Goal: Contribute content

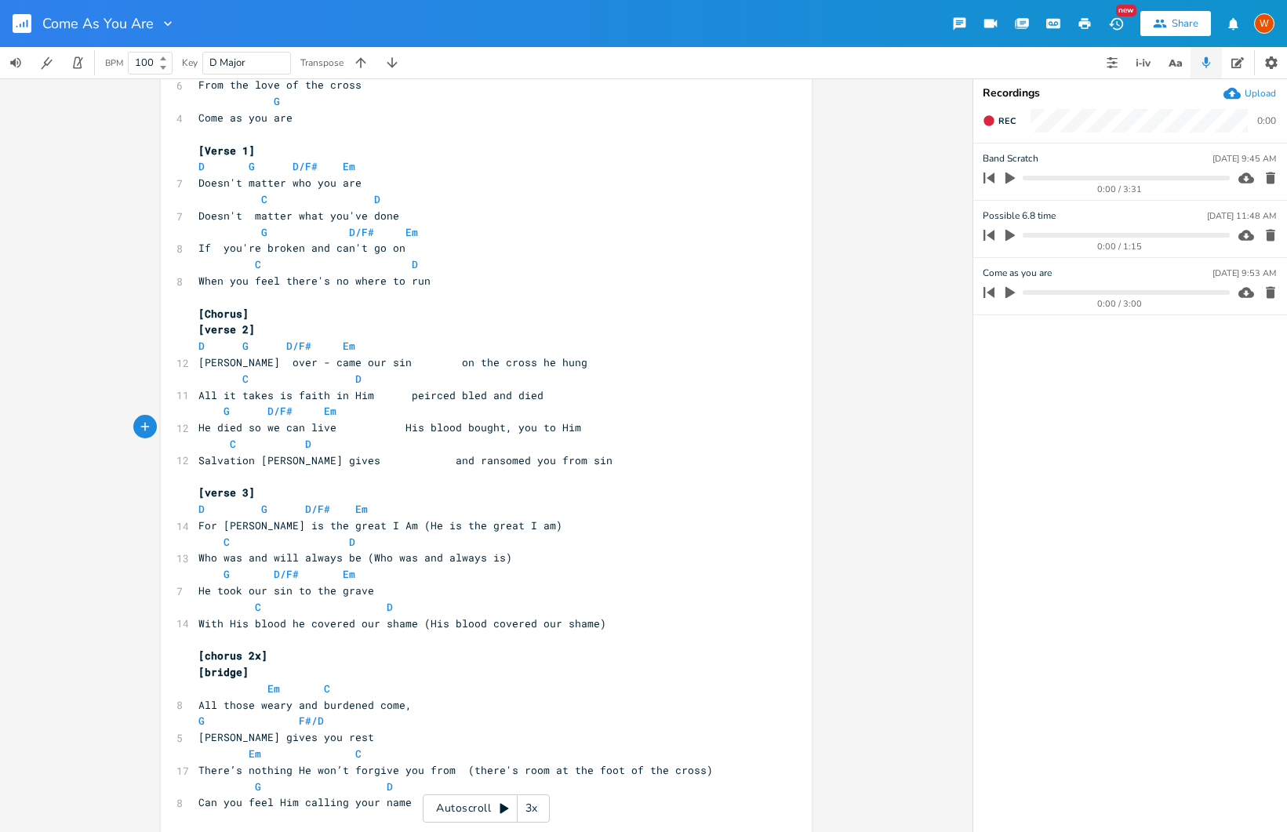
scroll to position [228, 0]
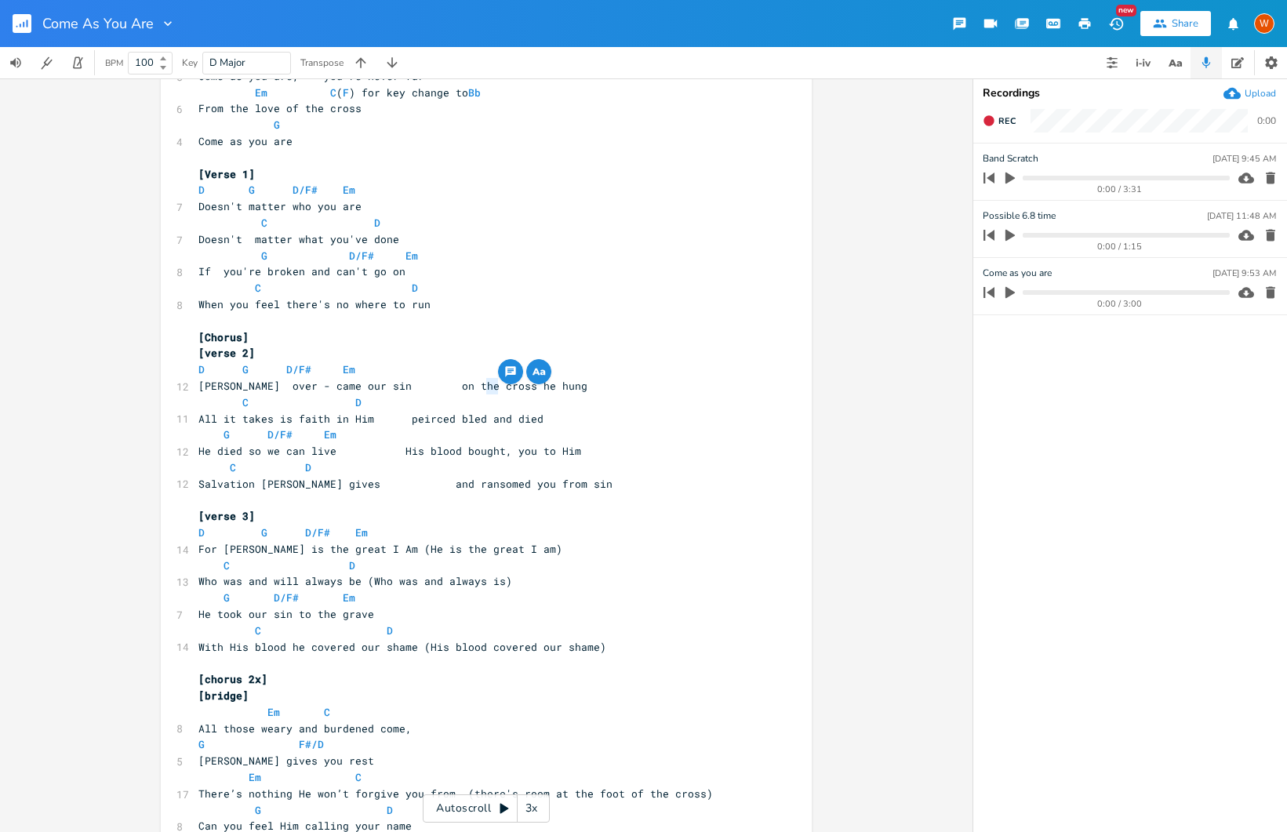
drag, startPoint x: 483, startPoint y: 392, endPoint x: 492, endPoint y: 391, distance: 8.7
click at [492, 391] on span "[PERSON_NAME] over - came our sin on the cross he hung" at bounding box center [392, 386] width 389 height 14
type textarea "[DEMOGRAPHIC_DATA]"
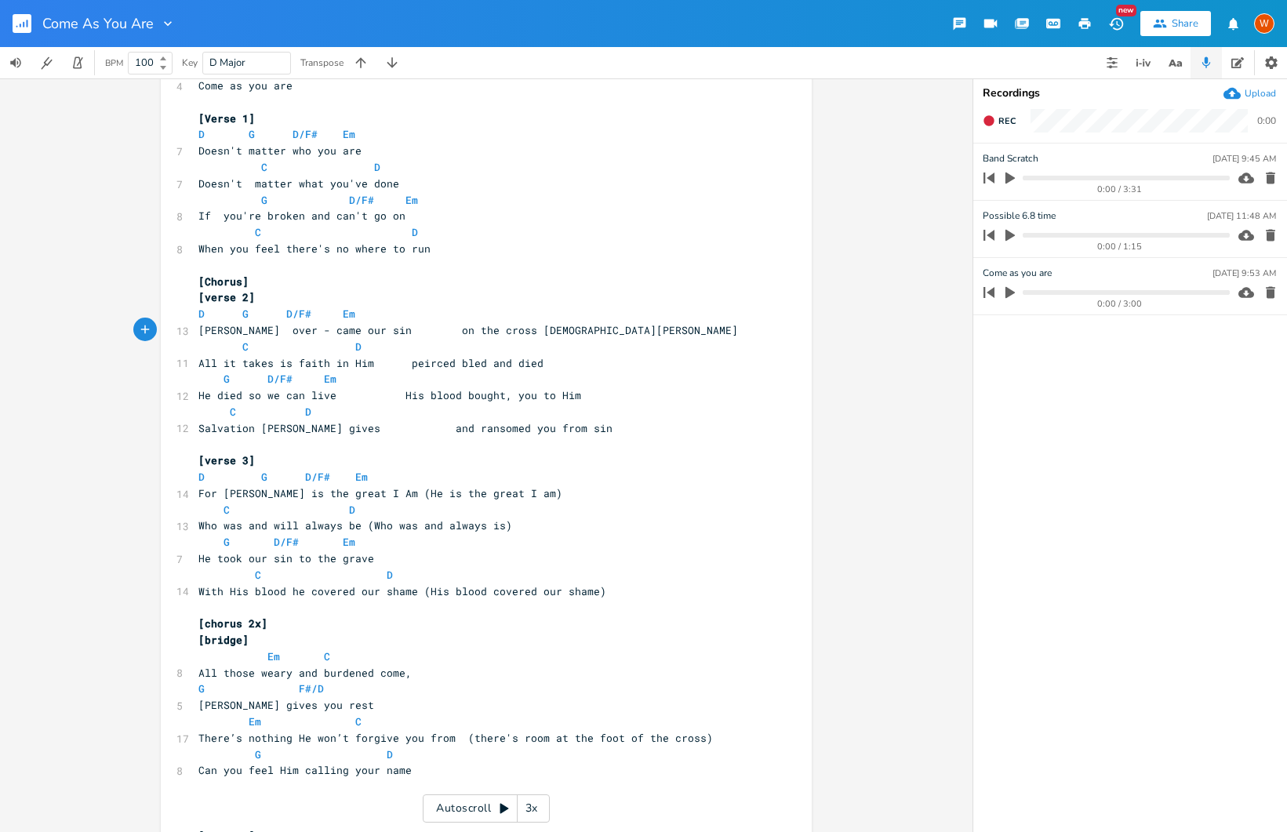
scroll to position [304, 0]
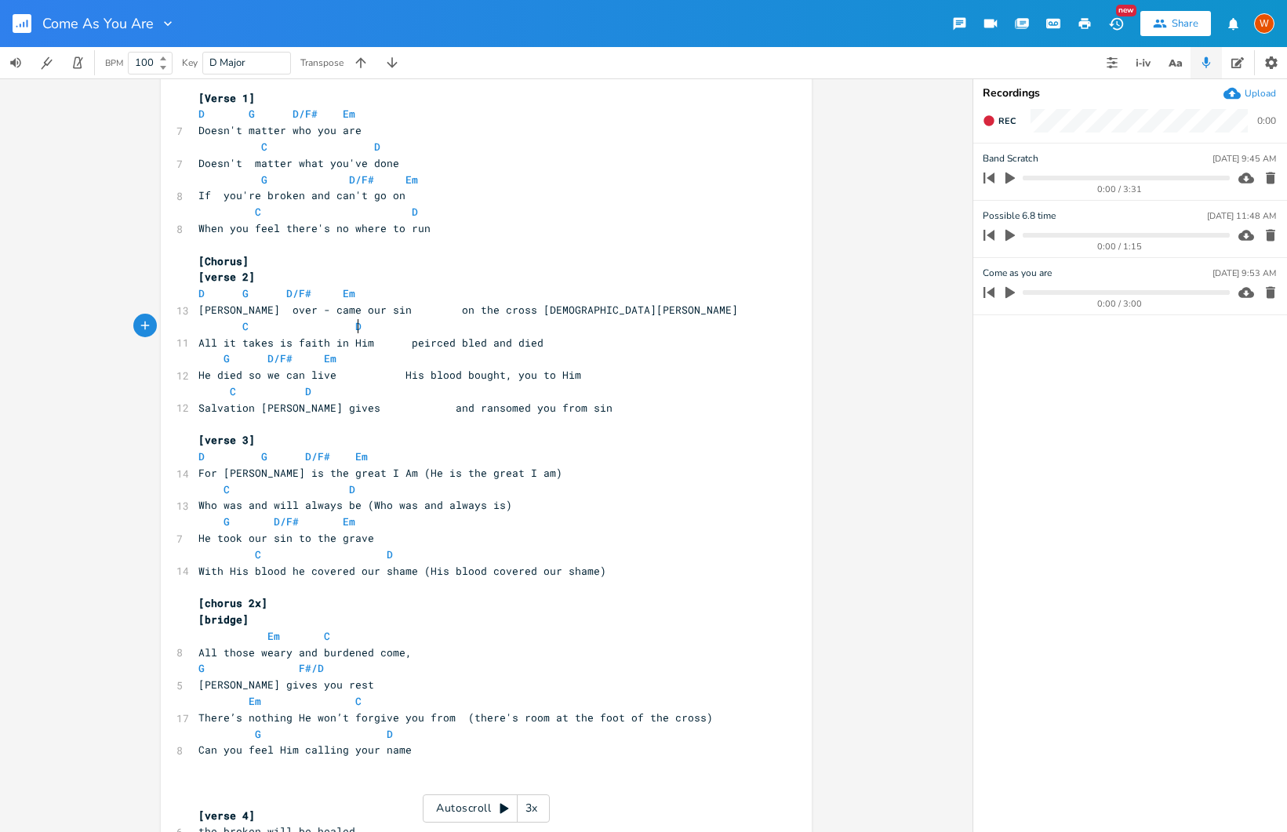
click at [642, 335] on pre "All it takes is faith in Him peirced bled and died" at bounding box center [478, 343] width 566 height 16
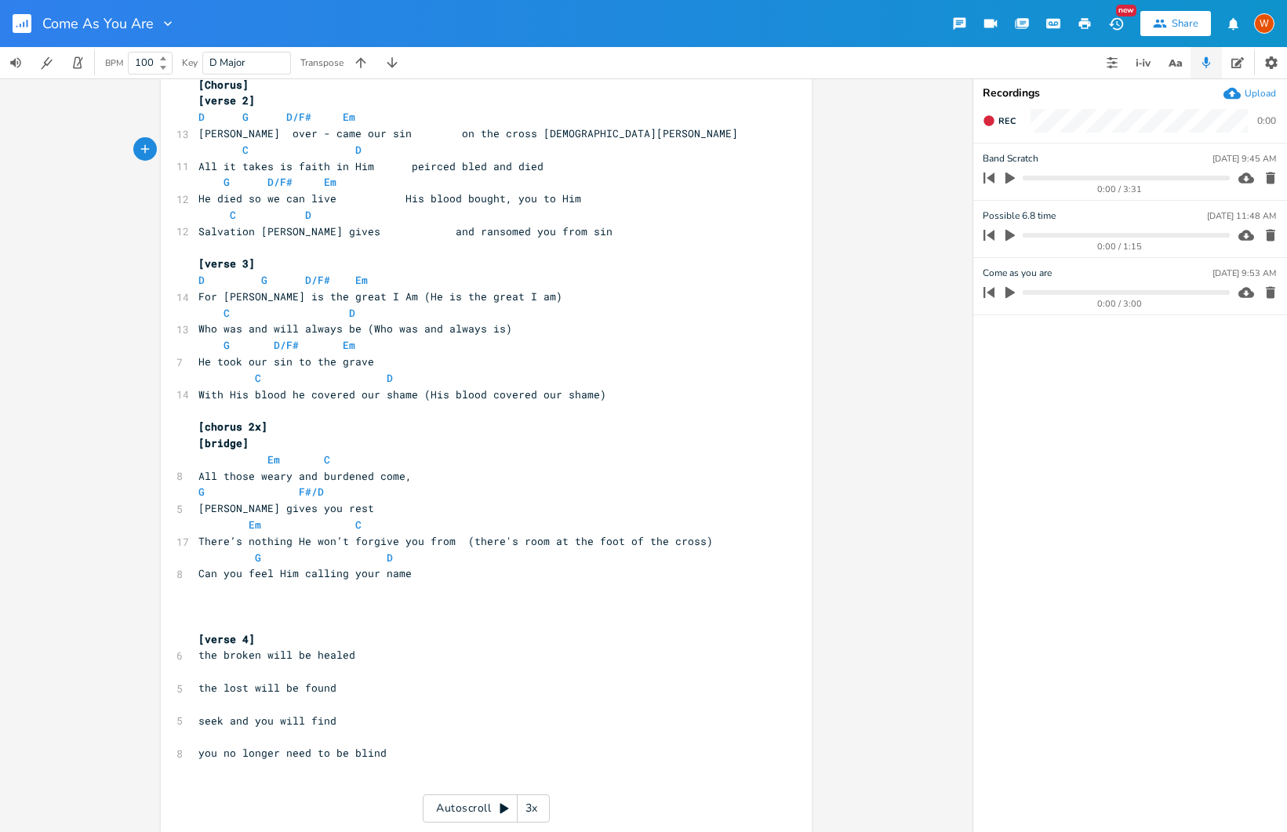
scroll to position [490, 0]
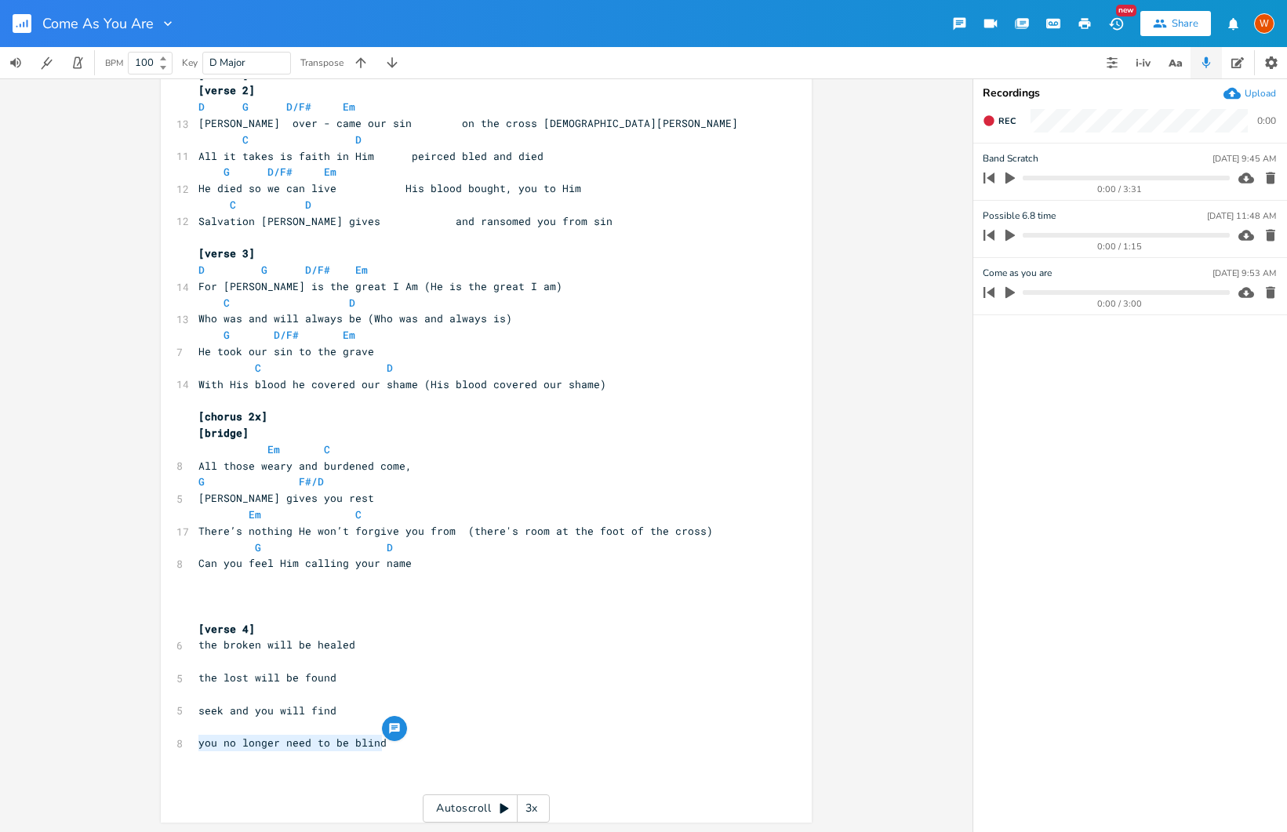
drag, startPoint x: 391, startPoint y: 744, endPoint x: 175, endPoint y: 744, distance: 215.7
click at [195, 744] on div "8 you no longer need to be blind" at bounding box center [478, 743] width 566 height 16
type textarea "His love will open your eyes"
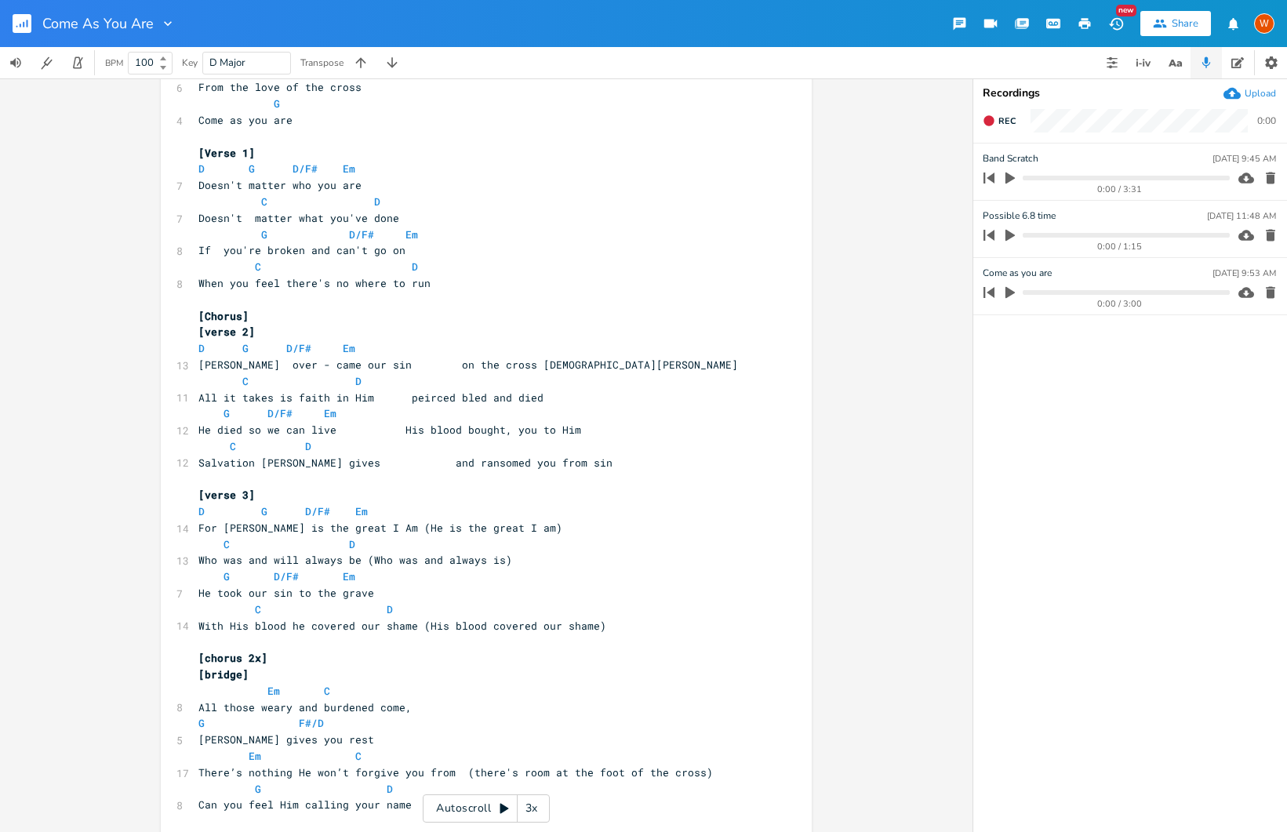
scroll to position [289, 0]
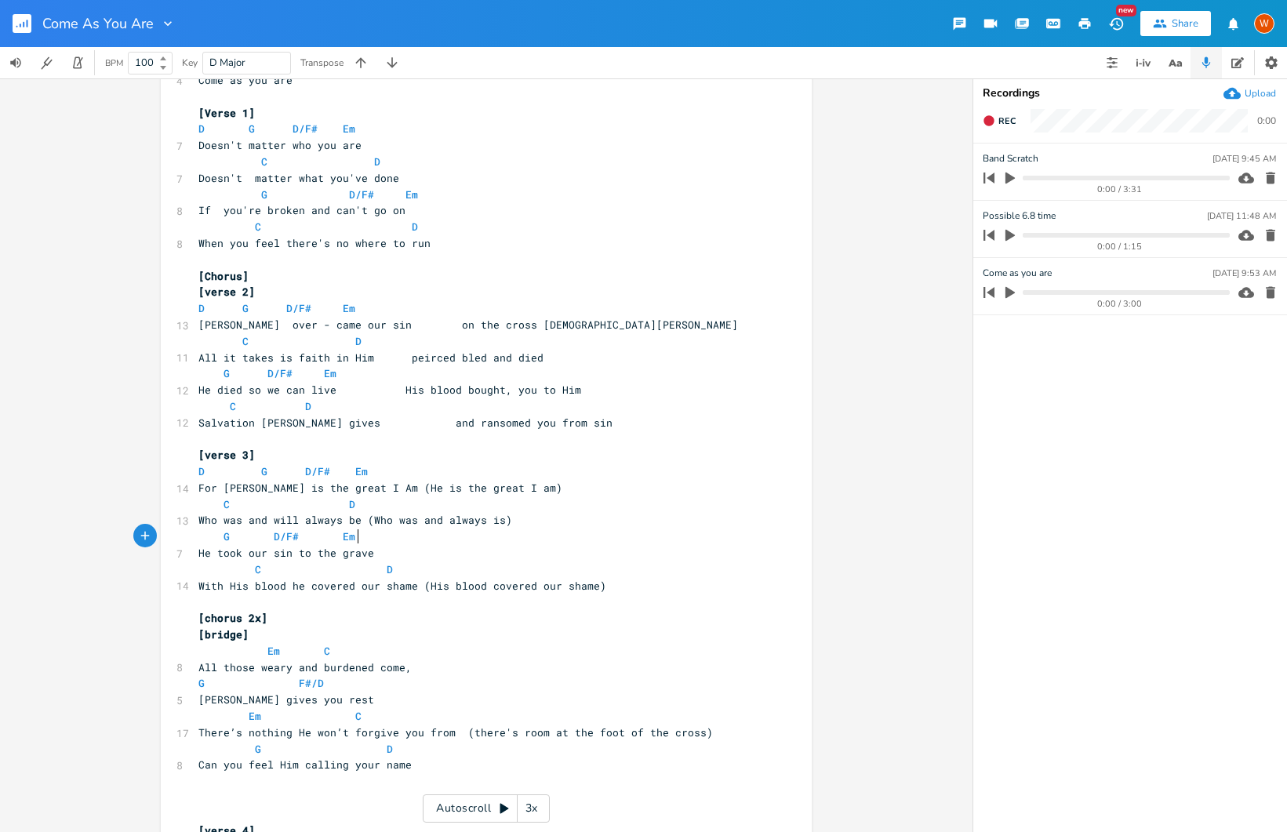
click at [581, 533] on pre "G D/F# Em" at bounding box center [478, 537] width 566 height 16
click at [622, 475] on pre "D G D/F# Em" at bounding box center [478, 472] width 566 height 16
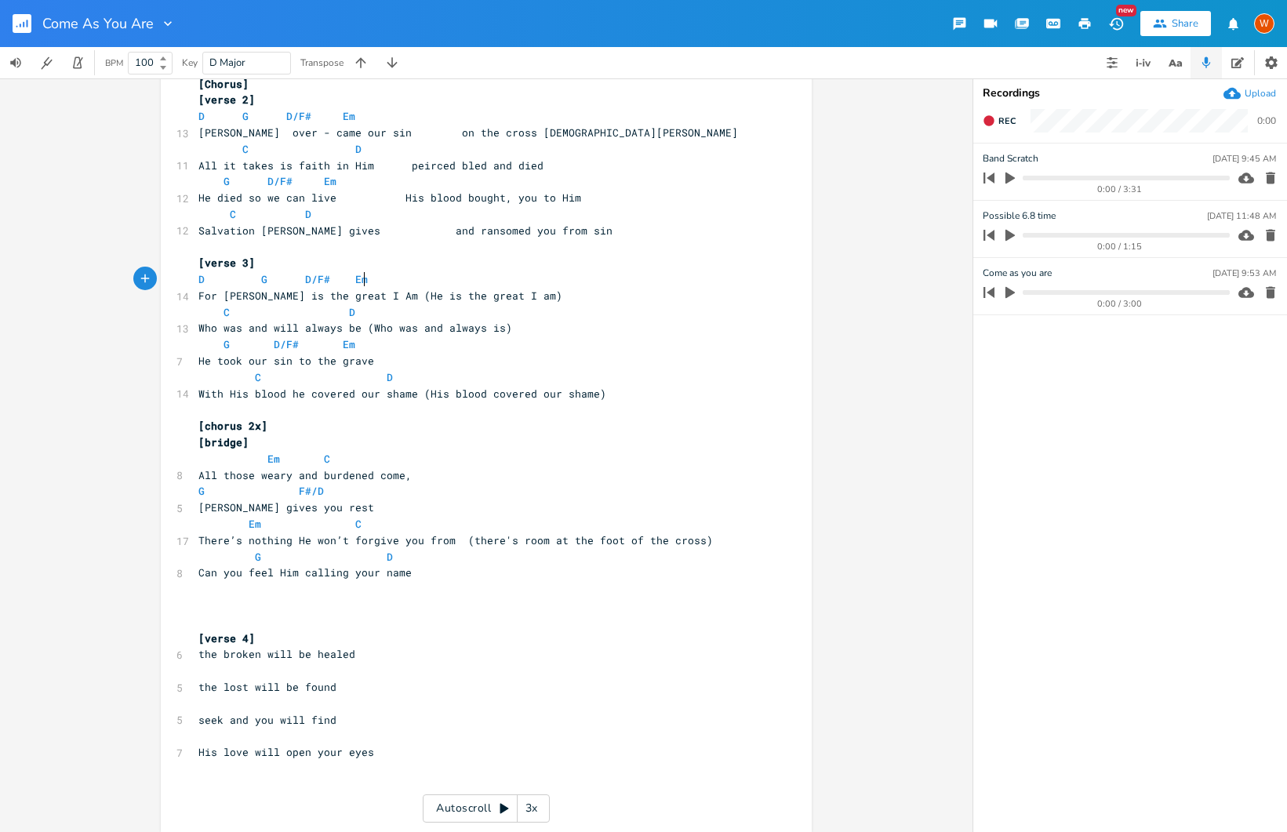
scroll to position [490, 0]
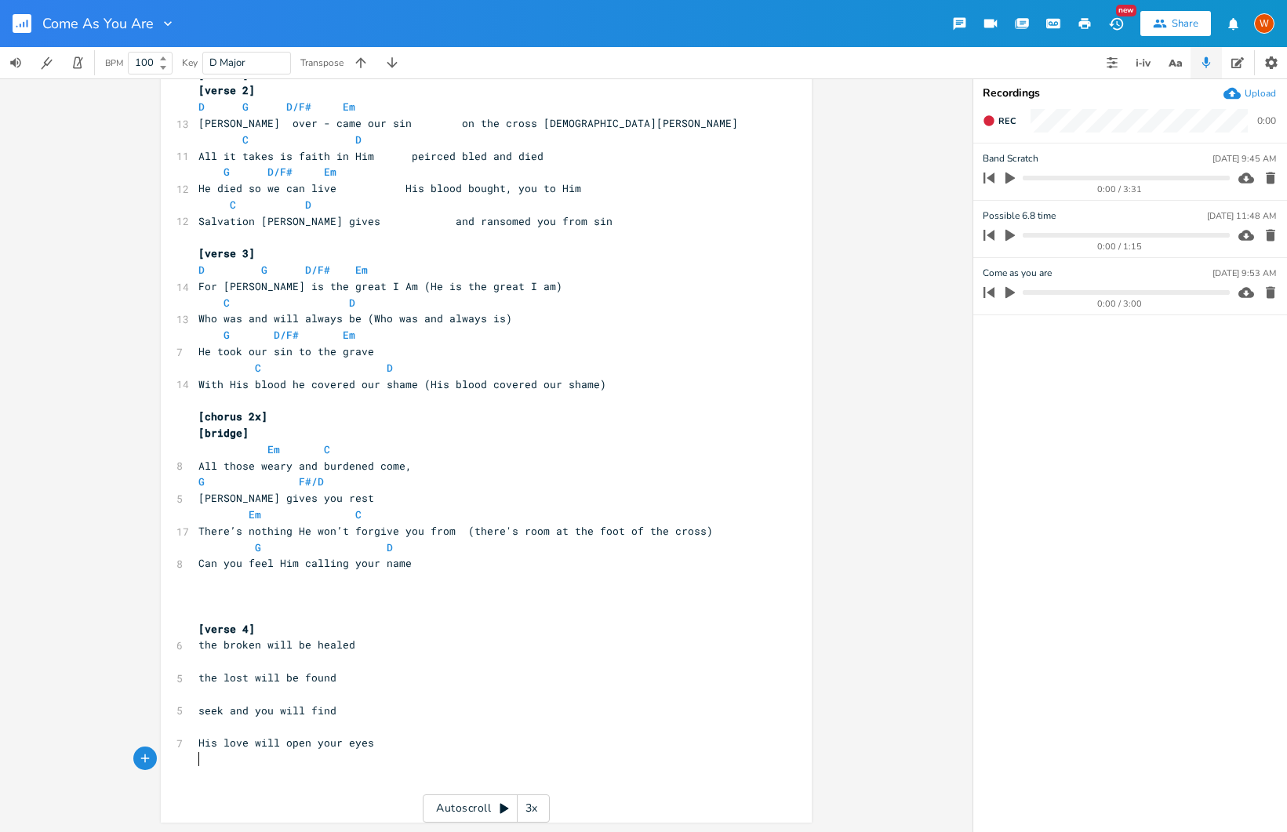
click at [492, 762] on pre "​" at bounding box center [478, 760] width 566 height 16
type textarea "good works are not ev"
type textarea "nough"
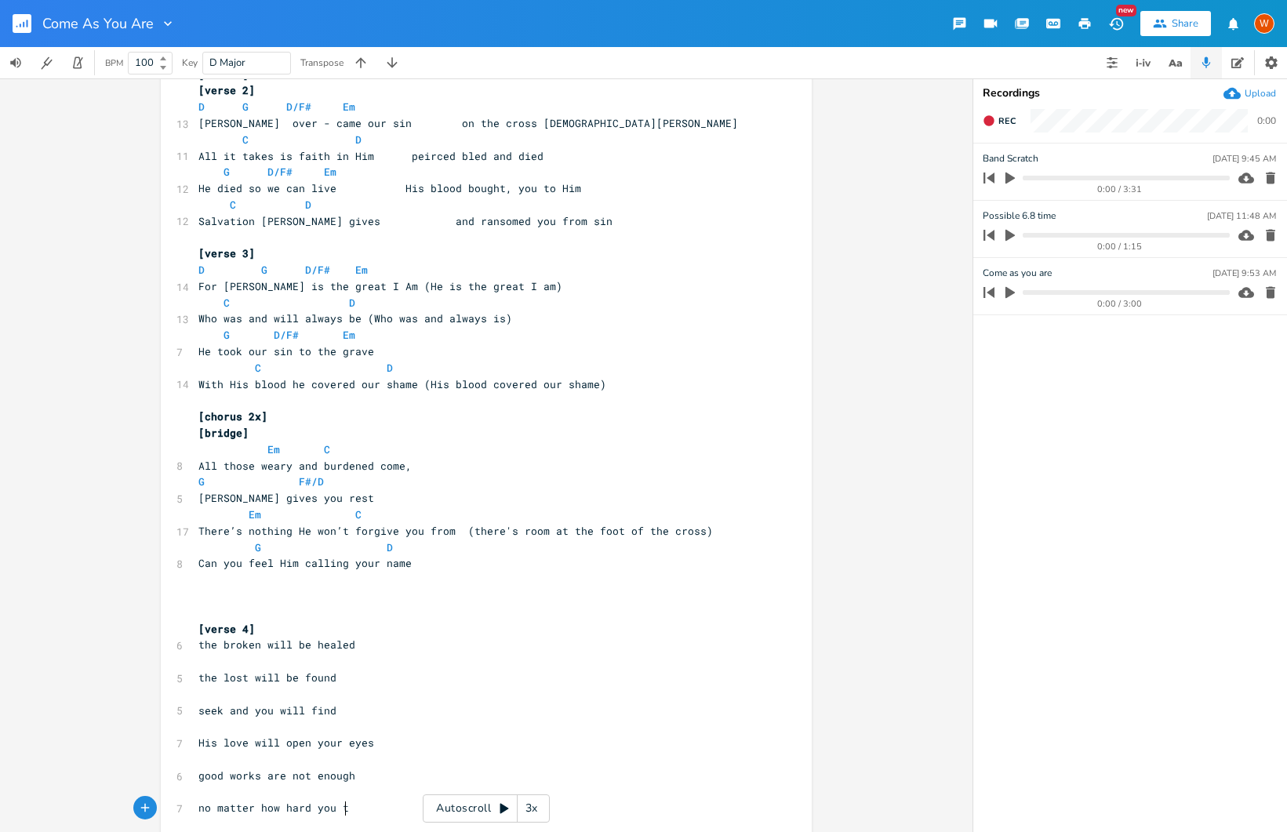
type textarea "no matter how hard you try"
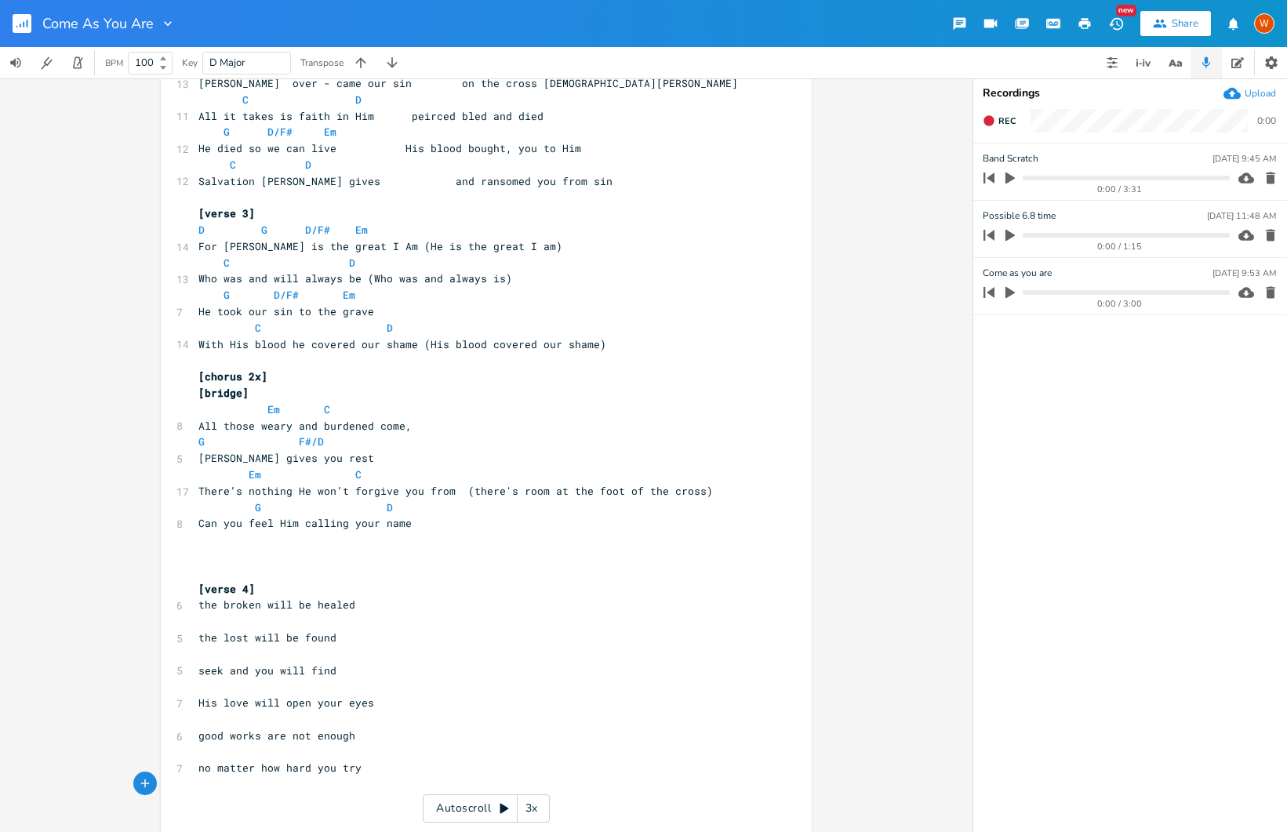
click at [198, 740] on span "good works are not enough" at bounding box center [276, 736] width 157 height 14
click at [222, 740] on pre "​" at bounding box center [478, 736] width 566 height 16
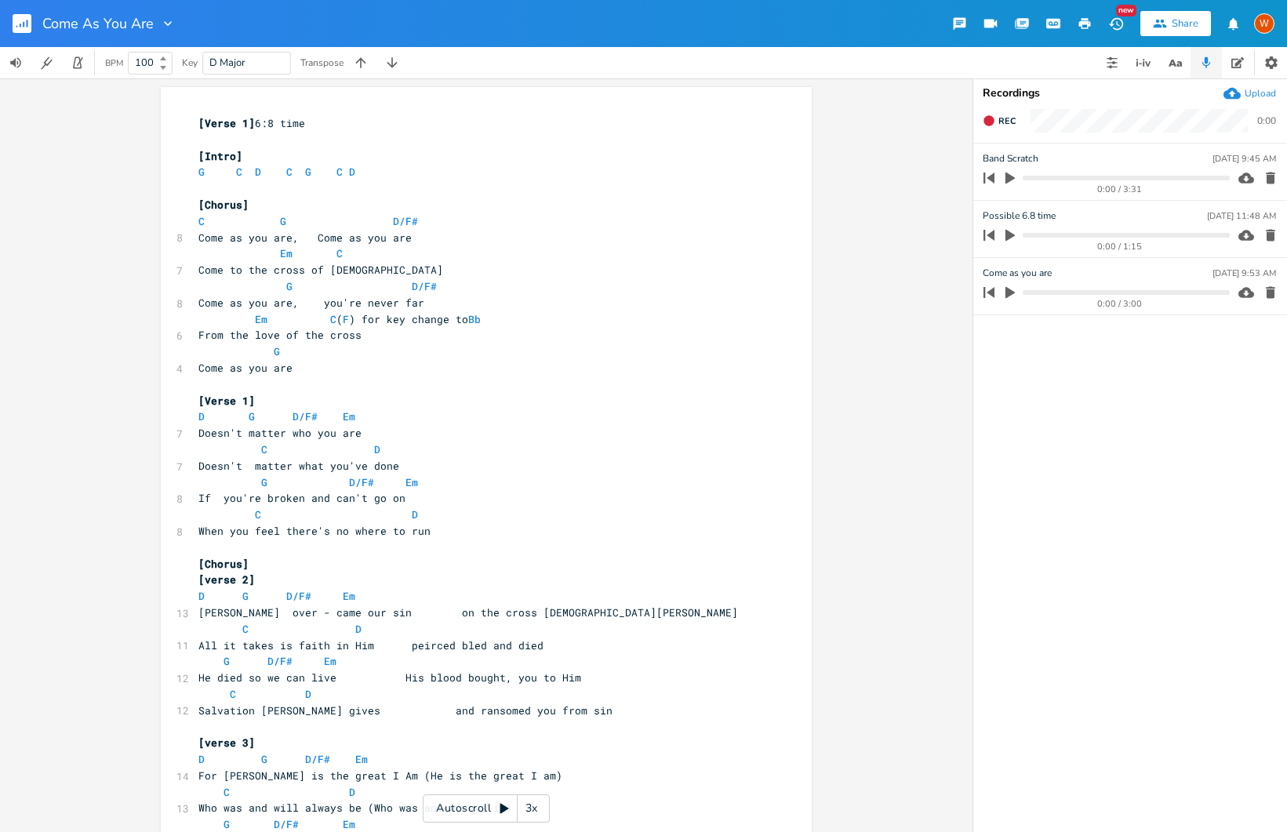
scroll to position [0, 0]
